Goal: Information Seeking & Learning: Learn about a topic

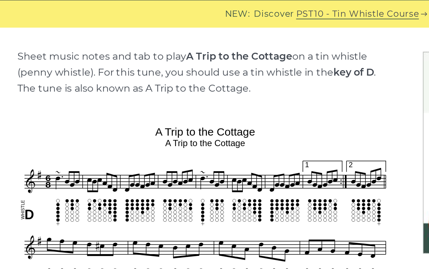
scroll to position [177, 0]
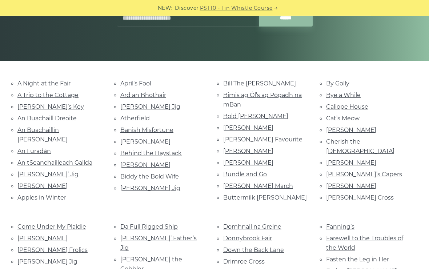
scroll to position [126, 0]
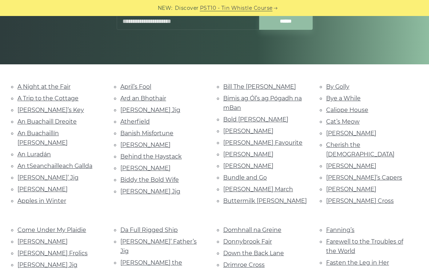
click at [44, 107] on link "Aaron’s Key" at bounding box center [50, 109] width 67 height 7
click at [77, 122] on link "An Buachaill Dreoite" at bounding box center [46, 121] width 59 height 7
click at [68, 131] on link "An Buachaillín Buí" at bounding box center [42, 138] width 50 height 16
click at [23, 151] on link "An Luradán" at bounding box center [33, 154] width 33 height 7
click at [32, 162] on link "An tSeanchailleach Gallda" at bounding box center [54, 165] width 75 height 7
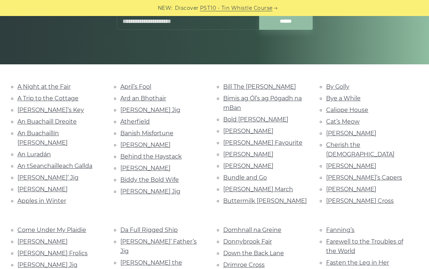
click at [25, 174] on link "Andy De Jarlis’ Jig" at bounding box center [47, 177] width 61 height 7
click at [27, 186] on link "[PERSON_NAME]" at bounding box center [42, 189] width 50 height 7
click at [25, 197] on link "Apples in Winter" at bounding box center [41, 200] width 49 height 7
click at [128, 87] on link "April’s Fool" at bounding box center [135, 86] width 31 height 7
click at [127, 87] on link "April’s Fool" at bounding box center [135, 86] width 31 height 7
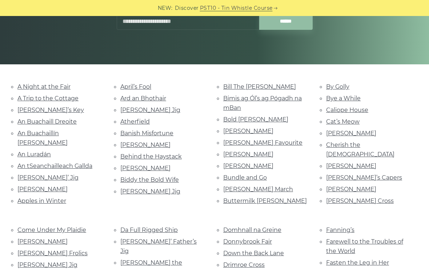
click at [120, 102] on div "April’s Fool Ard an Bhothair Arthur Darley’s Jig Atherfield Banish Misfortune B…" at bounding box center [163, 145] width 103 height 126
click at [126, 95] on link "Ard an Bhothair" at bounding box center [143, 98] width 46 height 7
click at [129, 109] on link "[PERSON_NAME] Jig" at bounding box center [150, 109] width 60 height 7
click at [125, 119] on link "Atherfield" at bounding box center [134, 121] width 29 height 7
click at [119, 137] on div "April’s Fool Ard an Bhothair Arthur Darley’s Jig Atherfield Banish Misfortune B…" at bounding box center [163, 145] width 103 height 126
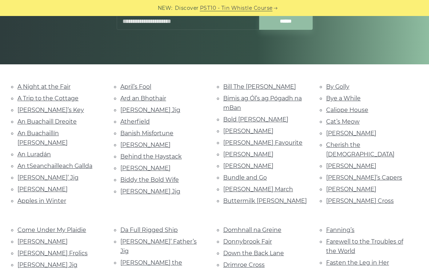
click at [129, 132] on link "Banish Misfortune" at bounding box center [146, 133] width 53 height 7
click at [129, 145] on link "Barbara Needham’s" at bounding box center [145, 144] width 50 height 7
click at [129, 155] on link "Behind the Haystack" at bounding box center [150, 156] width 61 height 7
click at [126, 168] on link "Biddy Maloney" at bounding box center [145, 168] width 50 height 7
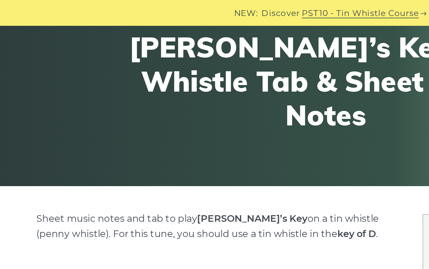
scroll to position [75, 0]
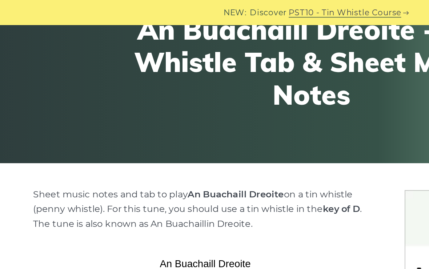
scroll to position [84, 0]
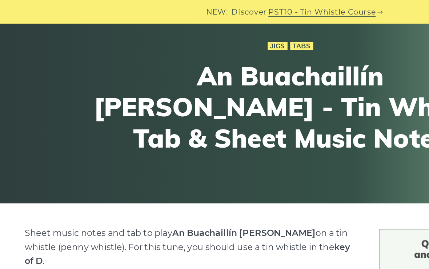
scroll to position [50, 0]
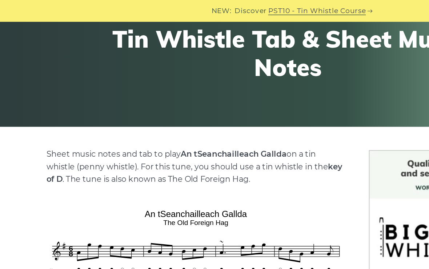
scroll to position [78, 0]
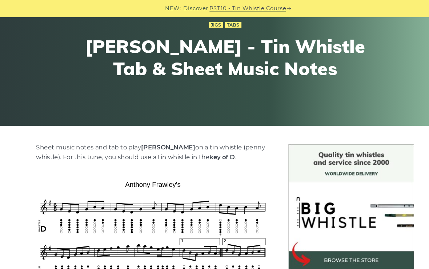
scroll to position [70, 0]
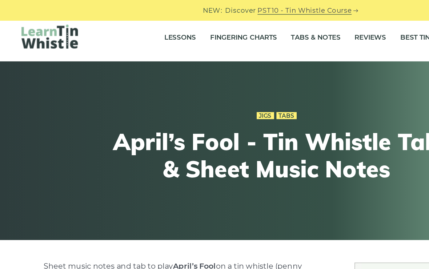
scroll to position [4, 0]
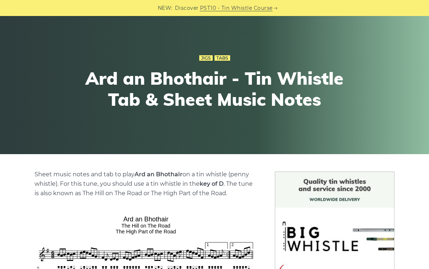
scroll to position [32, 0]
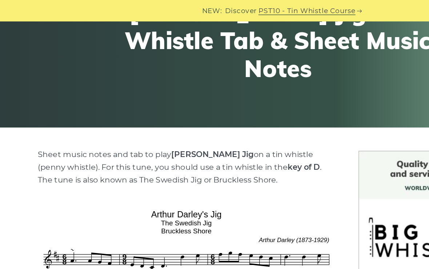
scroll to position [93, 0]
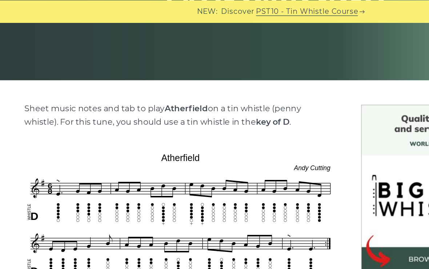
scroll to position [133, 0]
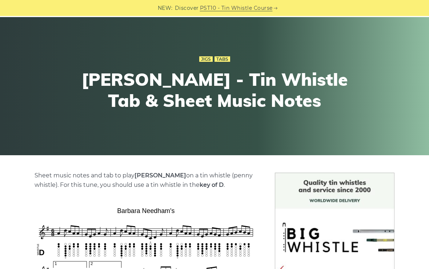
scroll to position [33, 0]
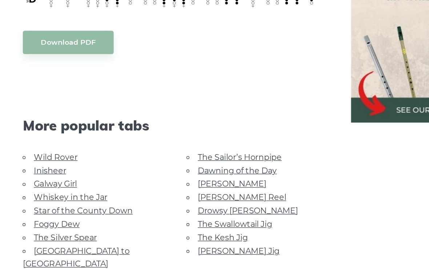
scroll to position [426, 0]
click at [197, 223] on link "The Swallowtail Jig" at bounding box center [189, 226] width 55 height 7
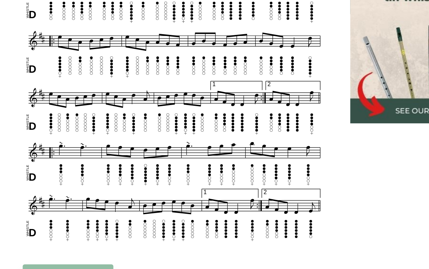
scroll to position [258, 0]
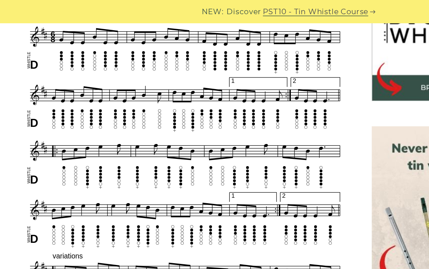
scroll to position [239, 0]
